Goal: Task Accomplishment & Management: Complete application form

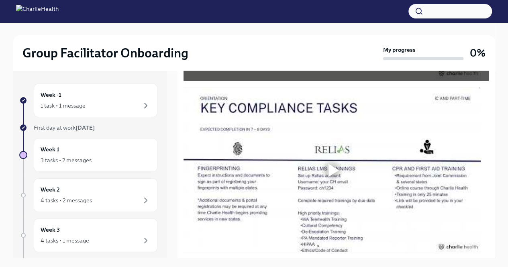
scroll to position [562, 0]
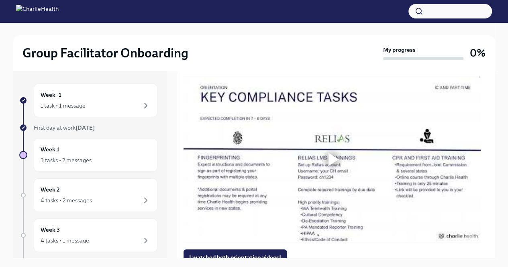
click at [334, 166] on div at bounding box center [334, 159] width 10 height 13
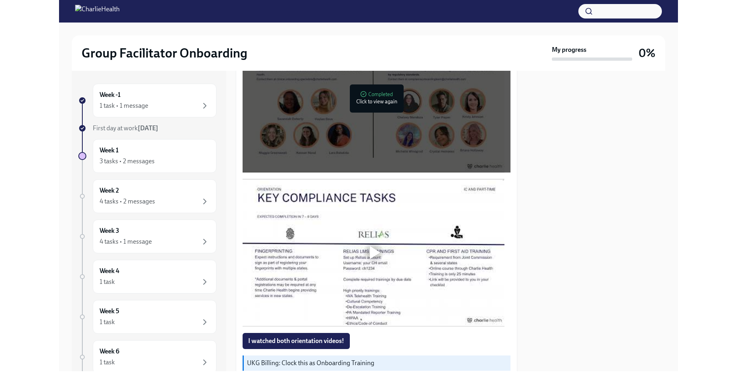
scroll to position [465, 0]
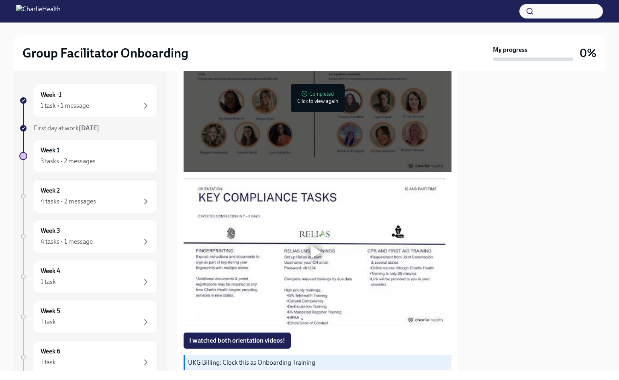
click at [316, 247] on div at bounding box center [316, 251] width 10 height 13
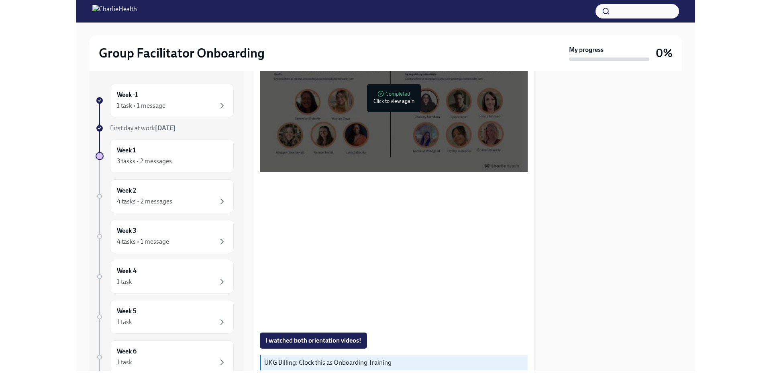
scroll to position [475, 0]
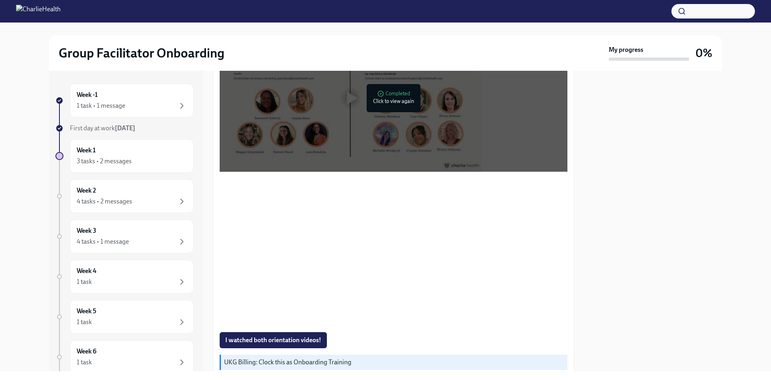
click at [533, 226] on div at bounding box center [394, 251] width 348 height 147
click at [568, 218] on div "Welcome aboard! This first set of tasks will get you set up for onboarding succ…" at bounding box center [393, 252] width 361 height 1141
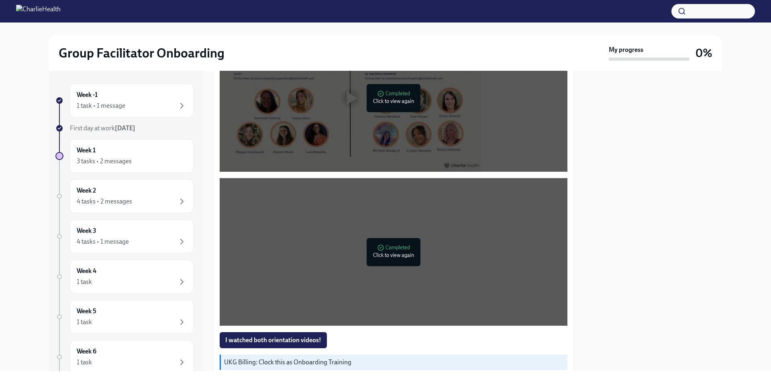
drag, startPoint x: 568, startPoint y: 218, endPoint x: 590, endPoint y: 192, distance: 35.1
click at [568, 218] on div "Week One: Welcome To Charlie Health Tasks! (~3 hours to complete) To Do Due in …" at bounding box center [393, 221] width 361 height 300
click at [275, 336] on span "I watched both orientation videos!" at bounding box center [273, 340] width 96 height 8
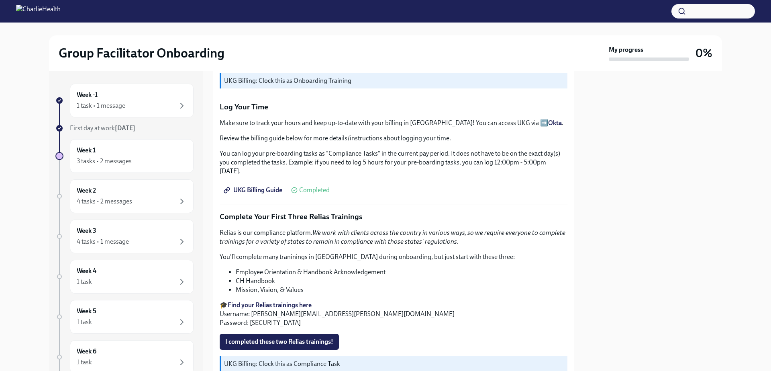
scroll to position [796, 0]
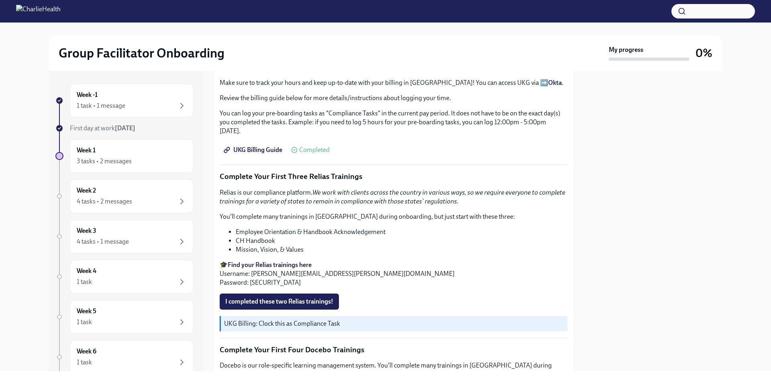
click at [273, 261] on strong "Find your Relias trainings here" at bounding box center [270, 265] width 84 height 8
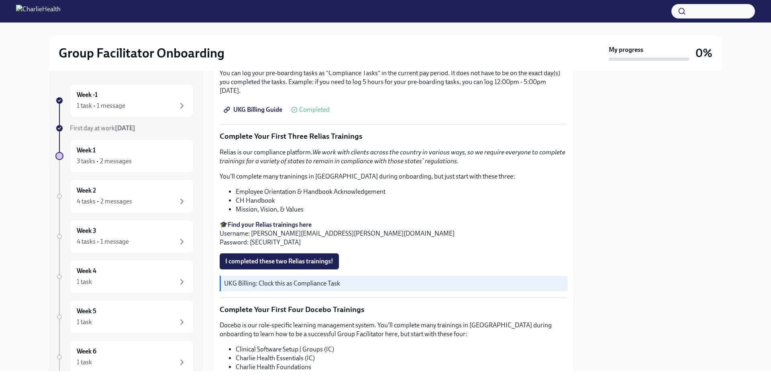
scroll to position [877, 0]
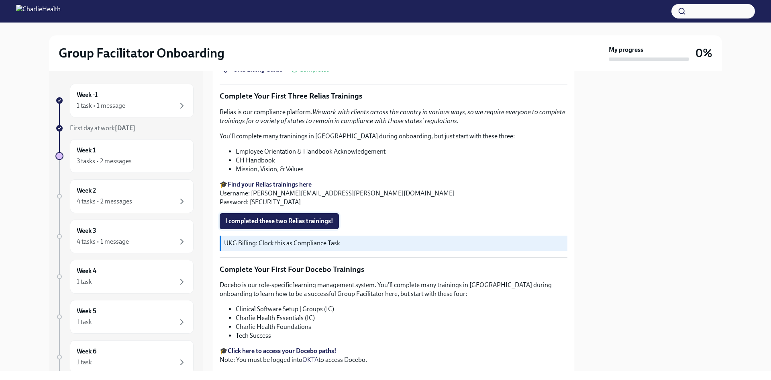
click at [302, 217] on span "I completed these two Relias trainings!" at bounding box center [279, 221] width 108 height 8
